Goal: Navigation & Orientation: Find specific page/section

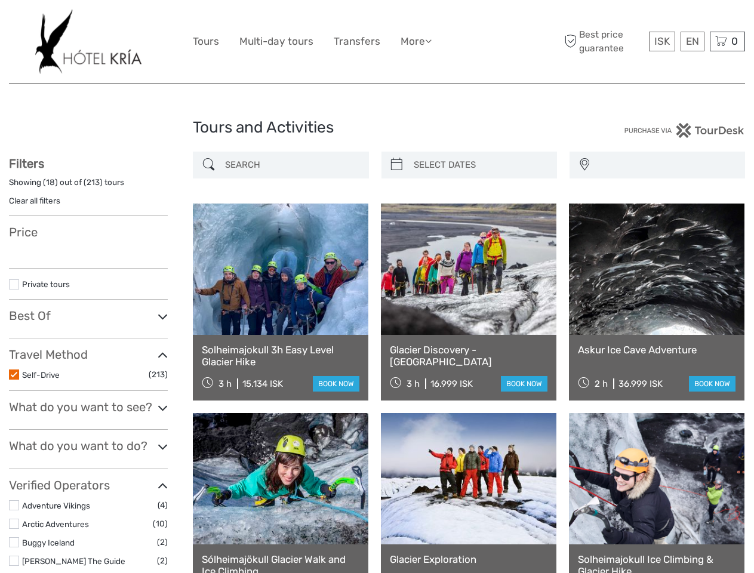
select select
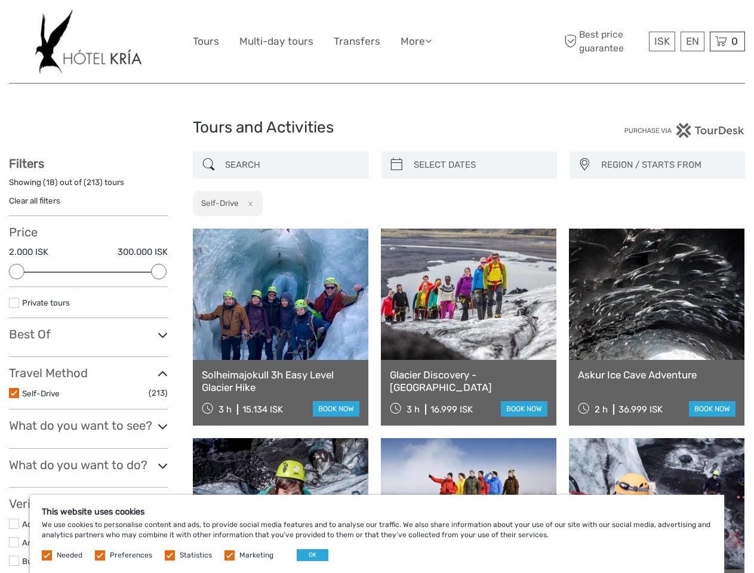
click at [322, 41] on ul "Tours Multi-day tours Transfers More Food & drink Travel Articles Back to Hotel…" at bounding box center [321, 41] width 257 height 17
click at [416, 41] on link "More" at bounding box center [415, 41] width 31 height 17
click at [430, 41] on icon at bounding box center [428, 41] width 7 height 10
click at [661, 41] on span "ISK" at bounding box center [662, 41] width 16 height 12
click at [692, 41] on div "EN English Español Deutsch" at bounding box center [692, 42] width 24 height 20
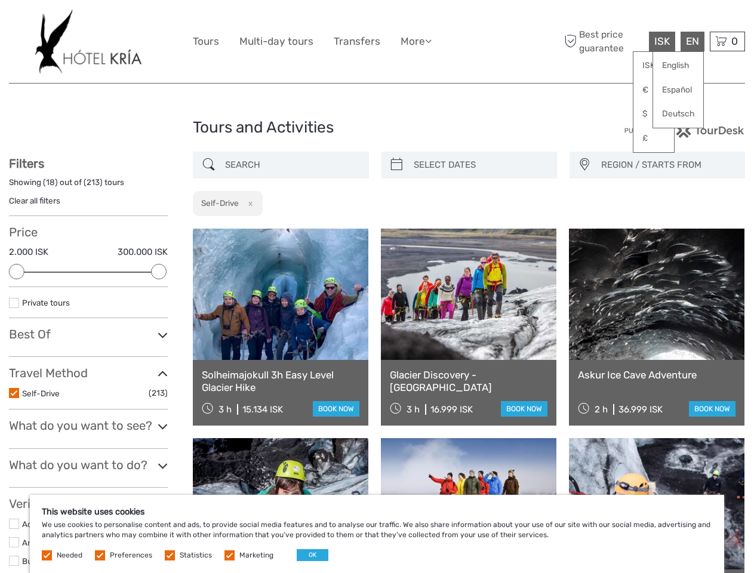
click at [727, 41] on div "0 Items Total 0 ISK Checkout The shopping cart is empty." at bounding box center [727, 42] width 35 height 20
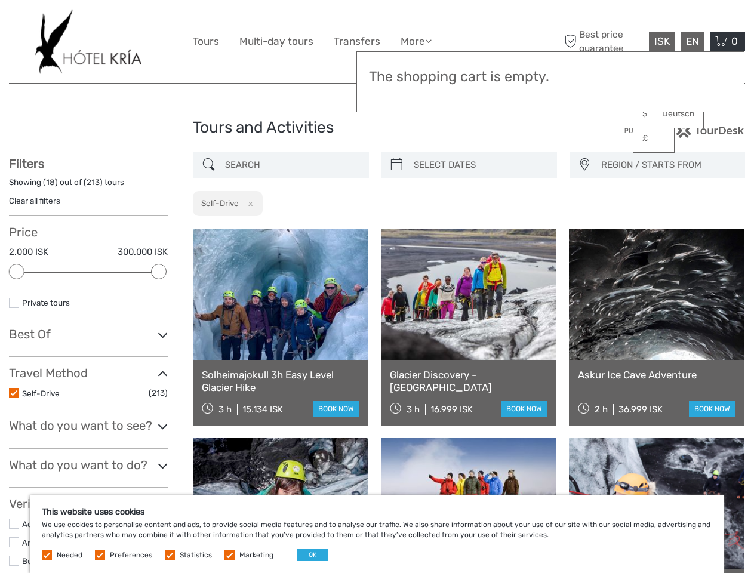
click at [17, 272] on div at bounding box center [17, 272] width 16 height 16
